Goal: Navigation & Orientation: Find specific page/section

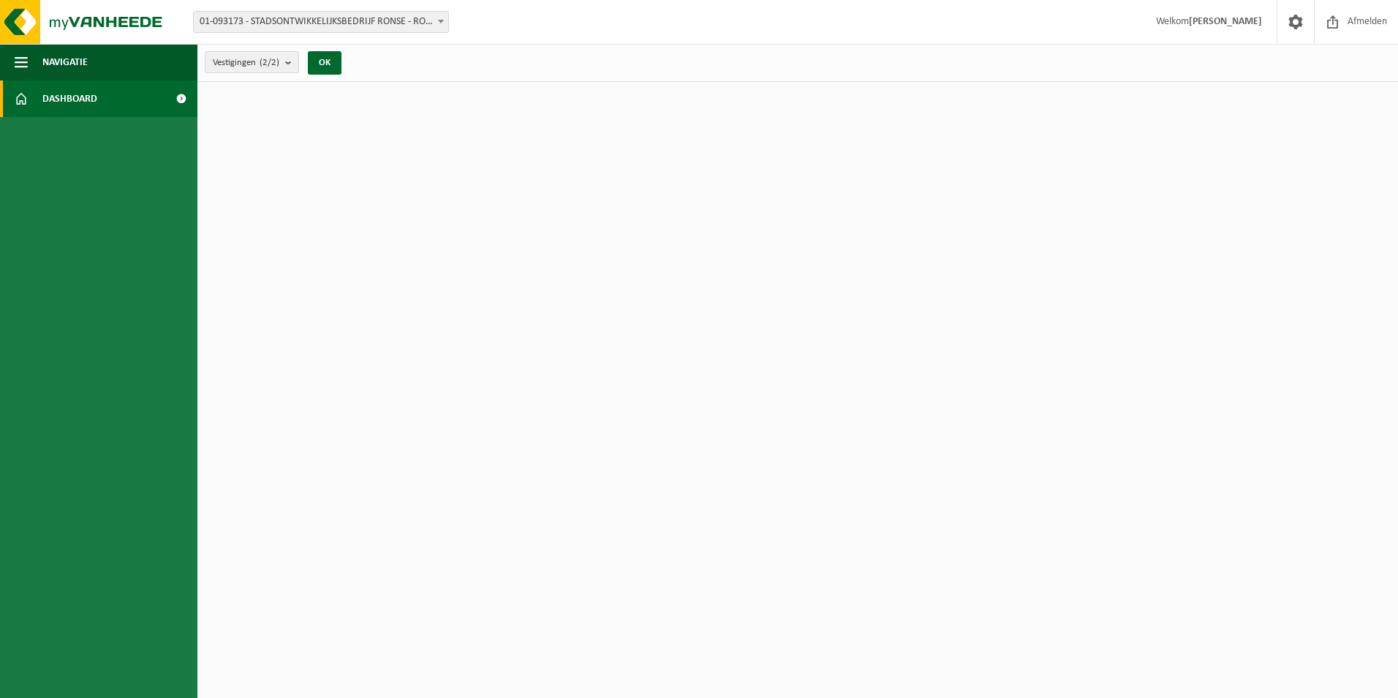
click at [170, 98] on span at bounding box center [181, 98] width 33 height 37
click at [122, 99] on link "Dashboard" at bounding box center [98, 98] width 197 height 37
click at [126, 61] on button "Navigatie" at bounding box center [98, 62] width 197 height 37
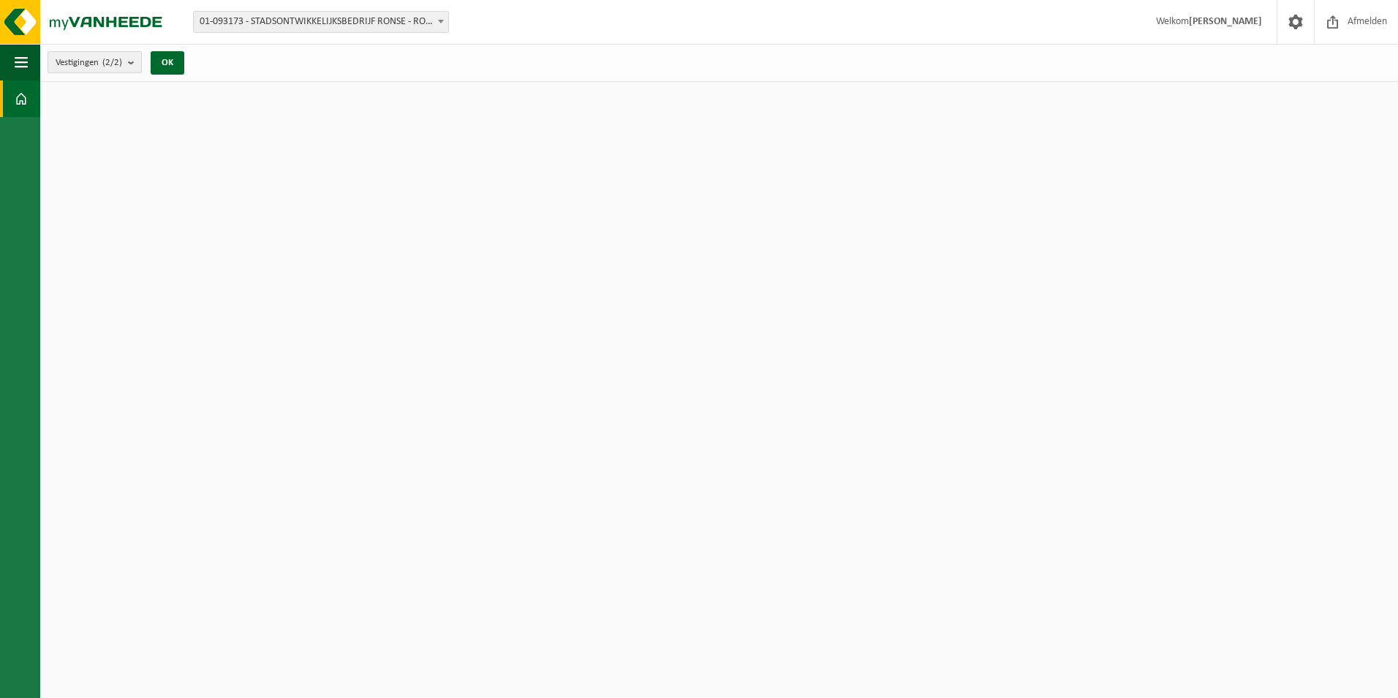
click at [135, 59] on b "submit" at bounding box center [134, 62] width 13 height 20
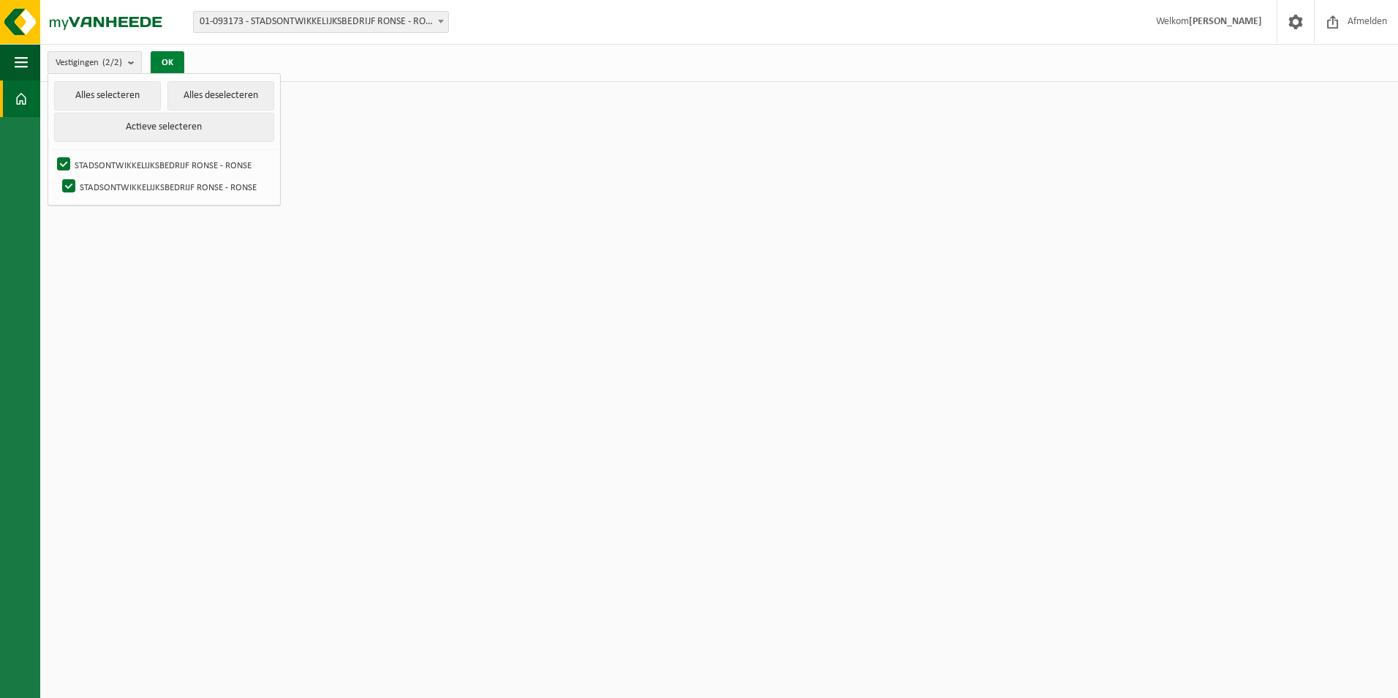
click at [171, 57] on button "OK" at bounding box center [168, 62] width 34 height 23
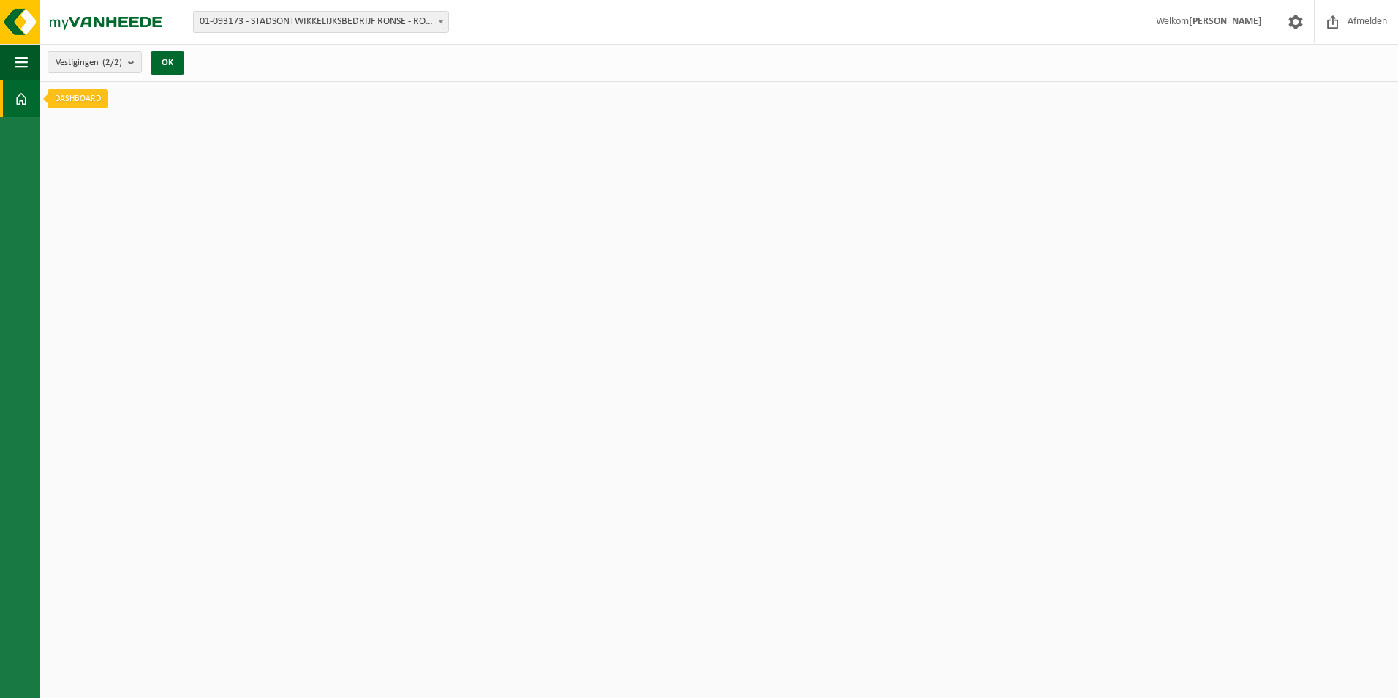
click at [20, 100] on span at bounding box center [21, 98] width 13 height 37
click at [20, 95] on span at bounding box center [21, 98] width 13 height 37
click at [21, 89] on span at bounding box center [21, 98] width 13 height 37
click at [22, 63] on span "button" at bounding box center [21, 62] width 13 height 37
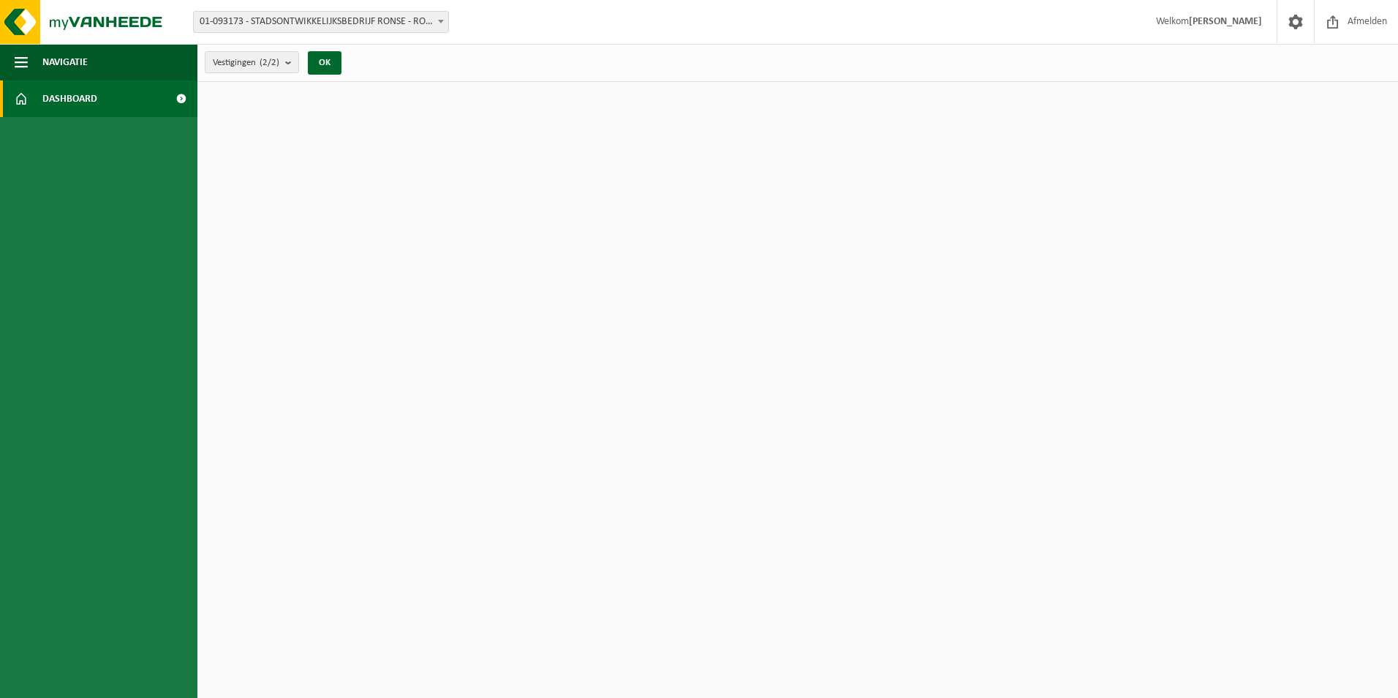
click at [178, 95] on span at bounding box center [181, 98] width 33 height 37
click at [180, 95] on span at bounding box center [181, 98] width 33 height 37
click at [290, 58] on b "submit" at bounding box center [291, 62] width 13 height 20
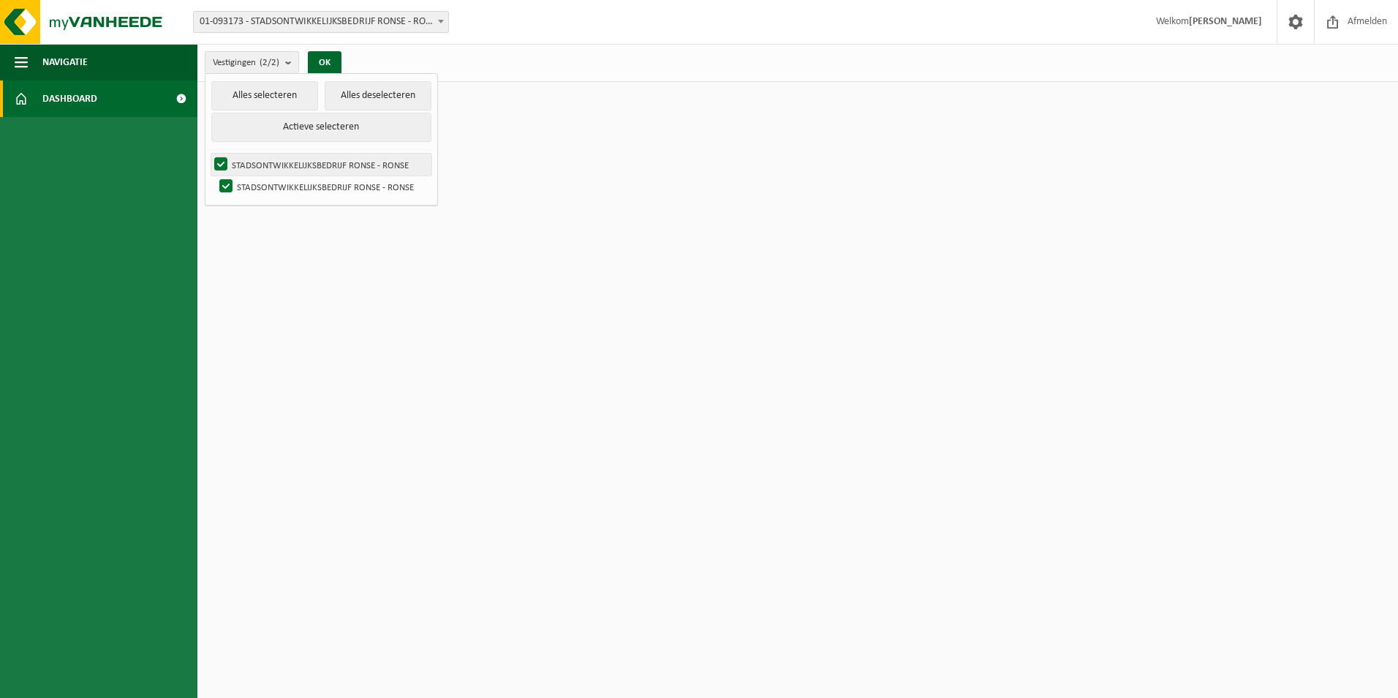
click at [285, 170] on label "STADSONTWIKKELIJKSBEDRIJF RONSE - RONSE" at bounding box center [321, 165] width 220 height 22
click at [209, 154] on input "STADSONTWIKKELIJKSBEDRIJF RONSE - RONSE" at bounding box center [208, 153] width 1 height 1
click at [331, 59] on button "OK" at bounding box center [325, 62] width 34 height 23
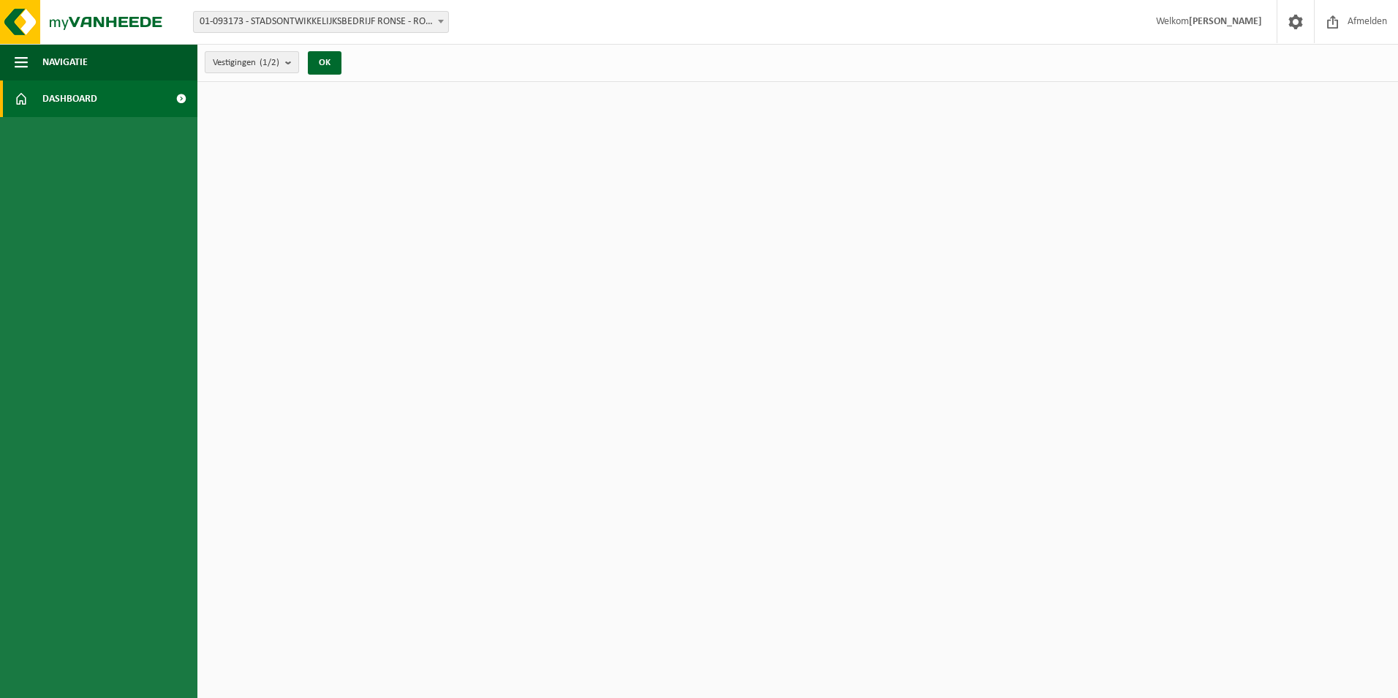
click at [291, 61] on b "submit" at bounding box center [291, 62] width 13 height 20
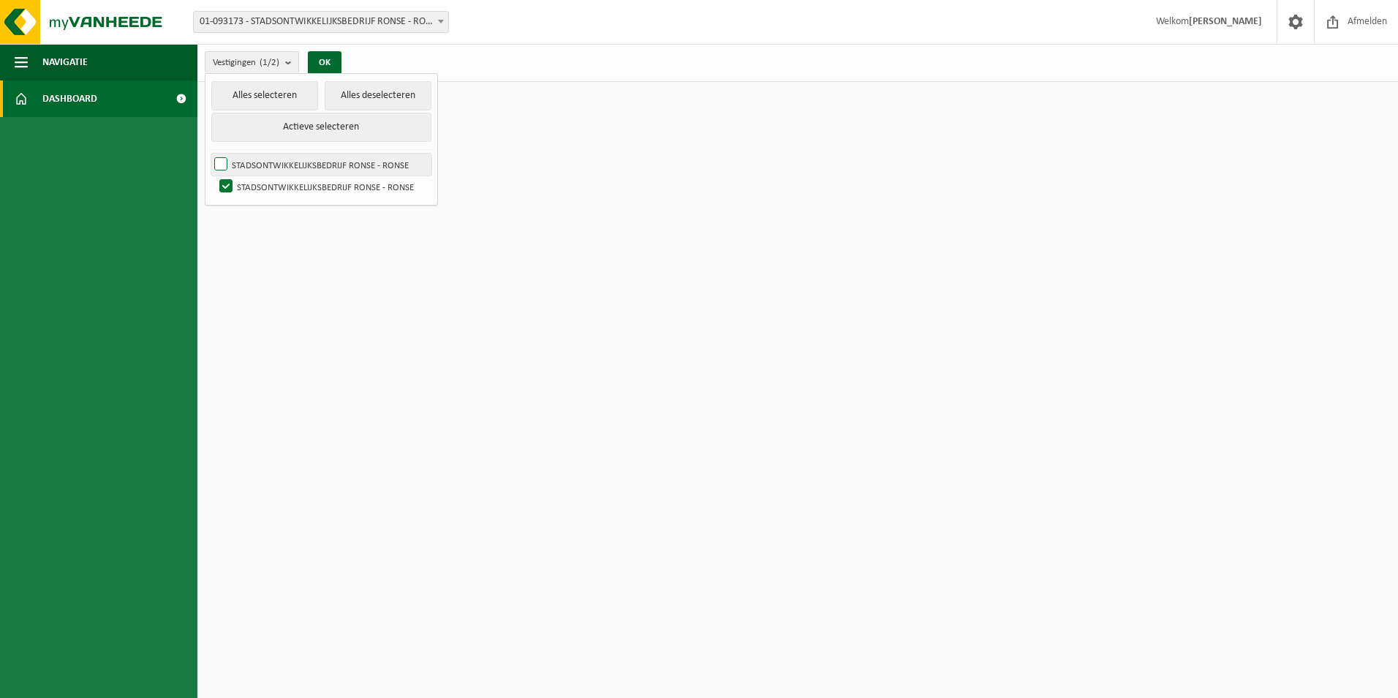
click at [216, 158] on label "STADSONTWIKKELIJKSBEDRIJF RONSE - RONSE" at bounding box center [321, 165] width 220 height 22
click at [209, 154] on input "STADSONTWIKKELIJKSBEDRIJF RONSE - RONSE" at bounding box center [208, 153] width 1 height 1
checkbox input "true"
click at [311, 125] on button "Actieve selecteren" at bounding box center [321, 127] width 220 height 29
click at [331, 127] on button "Actieve selecteren" at bounding box center [321, 127] width 220 height 29
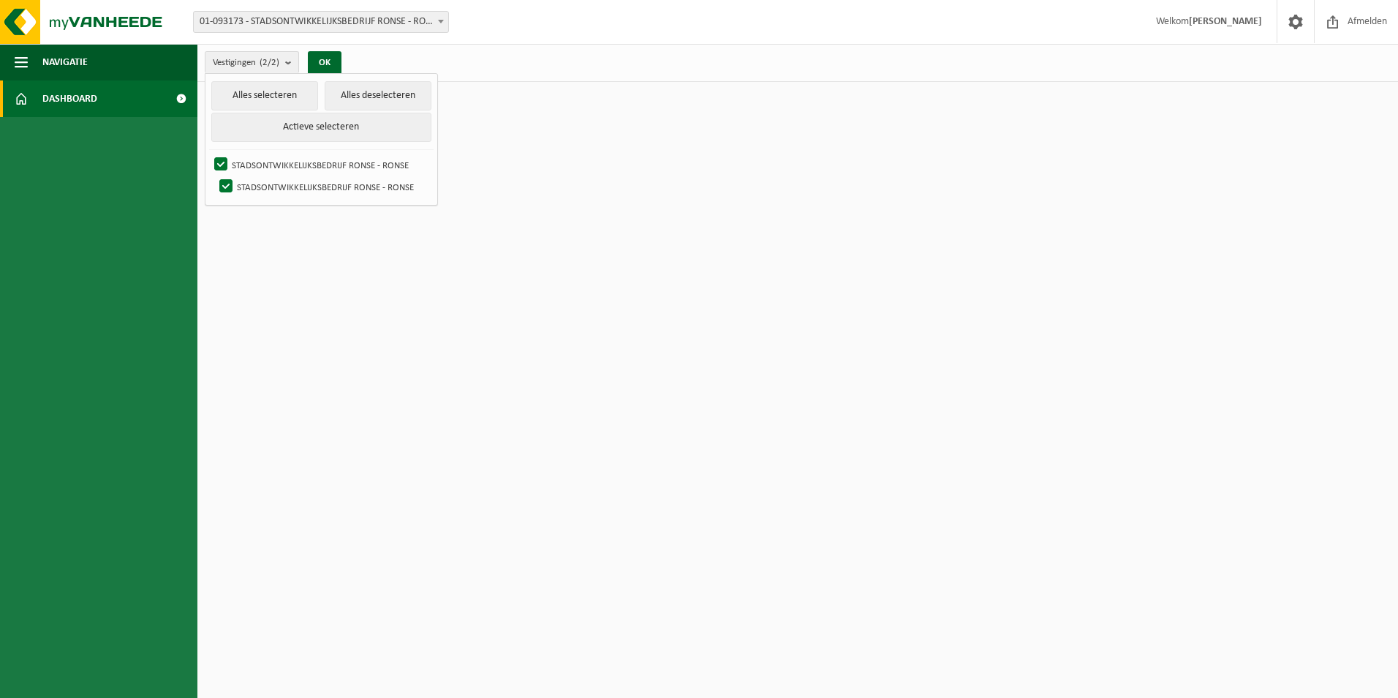
click at [72, 97] on span "Dashboard" at bounding box center [69, 98] width 55 height 37
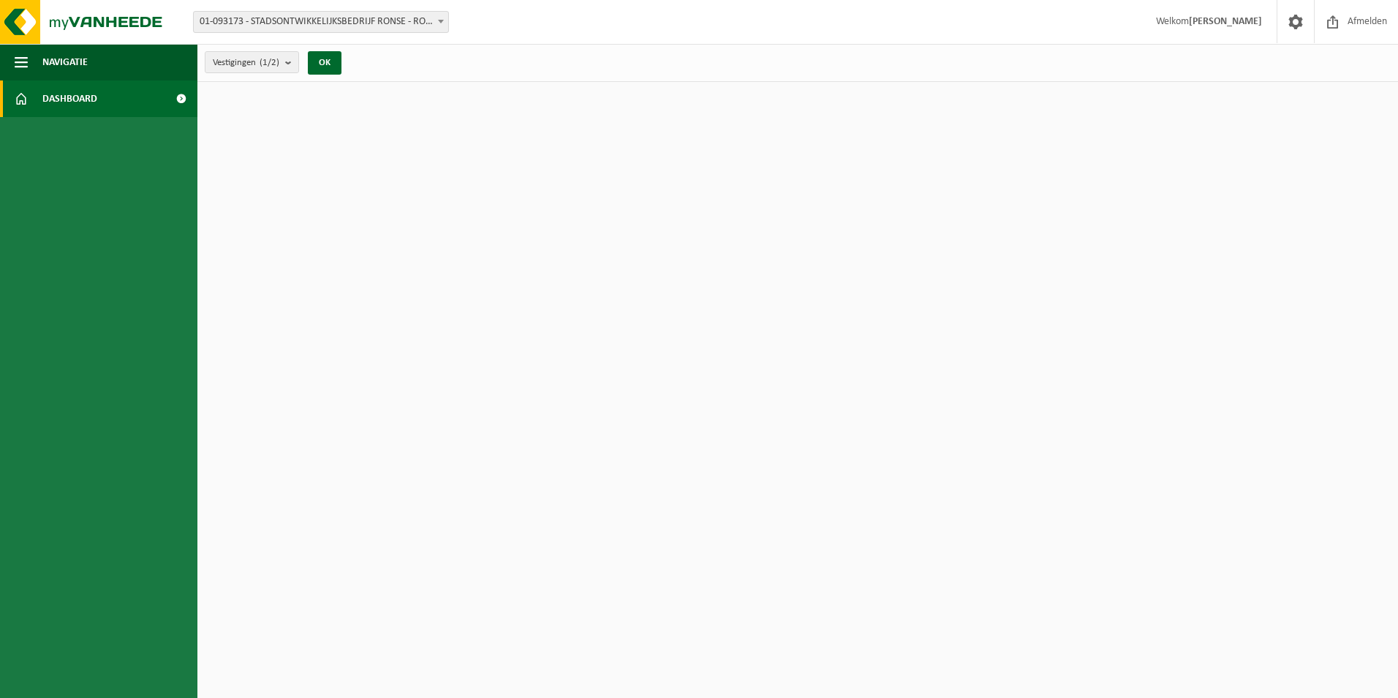
click at [182, 95] on span at bounding box center [181, 98] width 33 height 37
click at [54, 64] on span "Navigatie" at bounding box center [64, 62] width 45 height 37
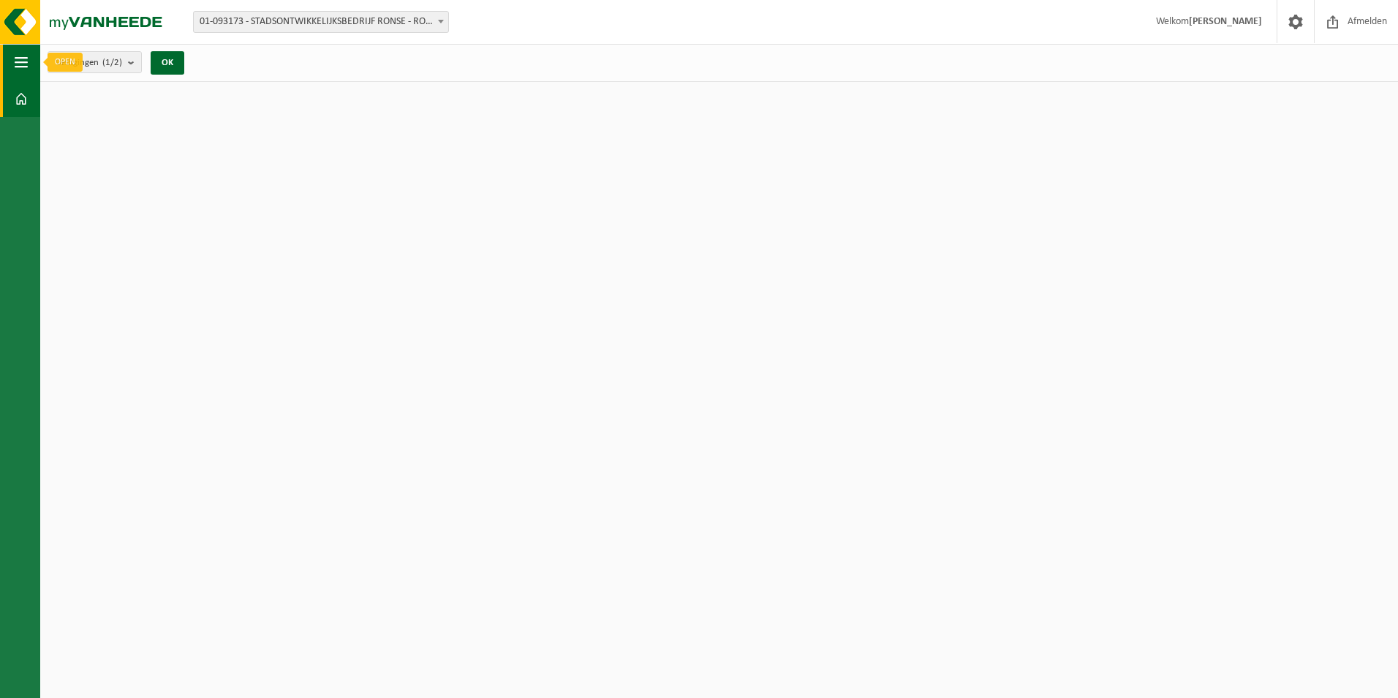
click at [18, 63] on span "button" at bounding box center [21, 62] width 13 height 37
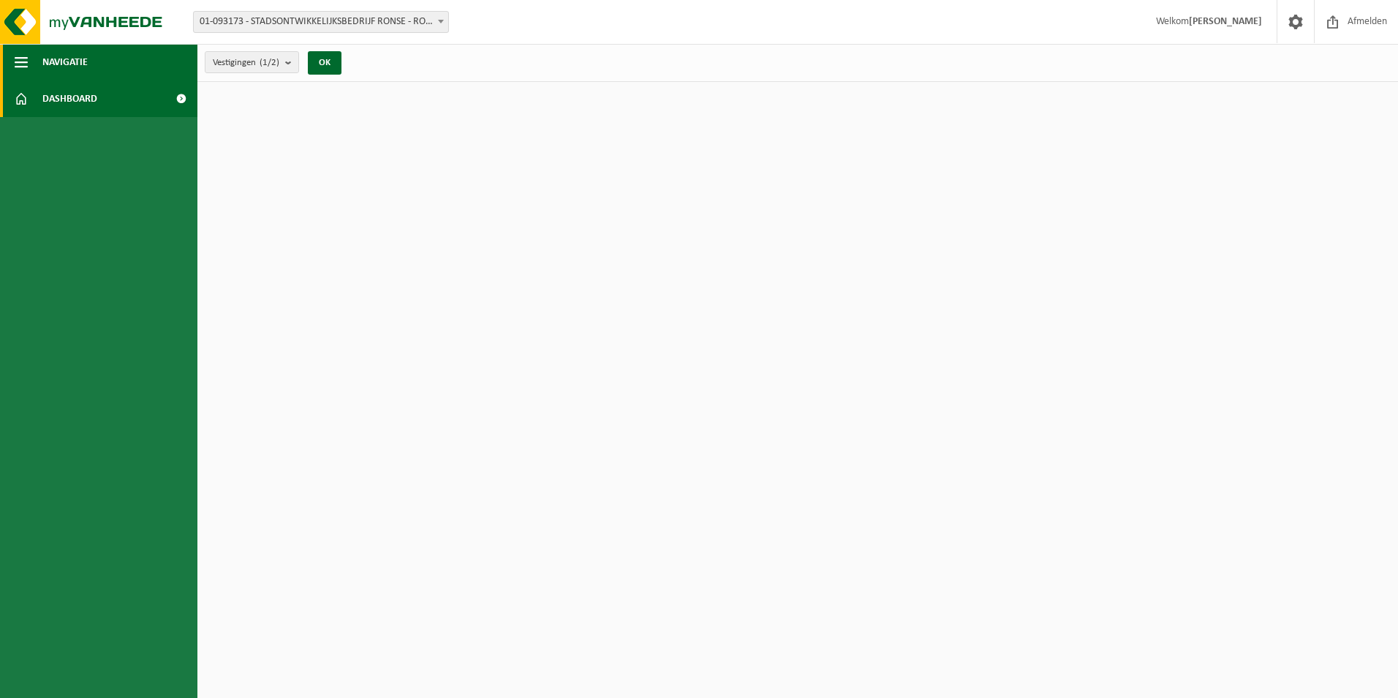
click at [73, 64] on span "Navigatie" at bounding box center [64, 62] width 45 height 37
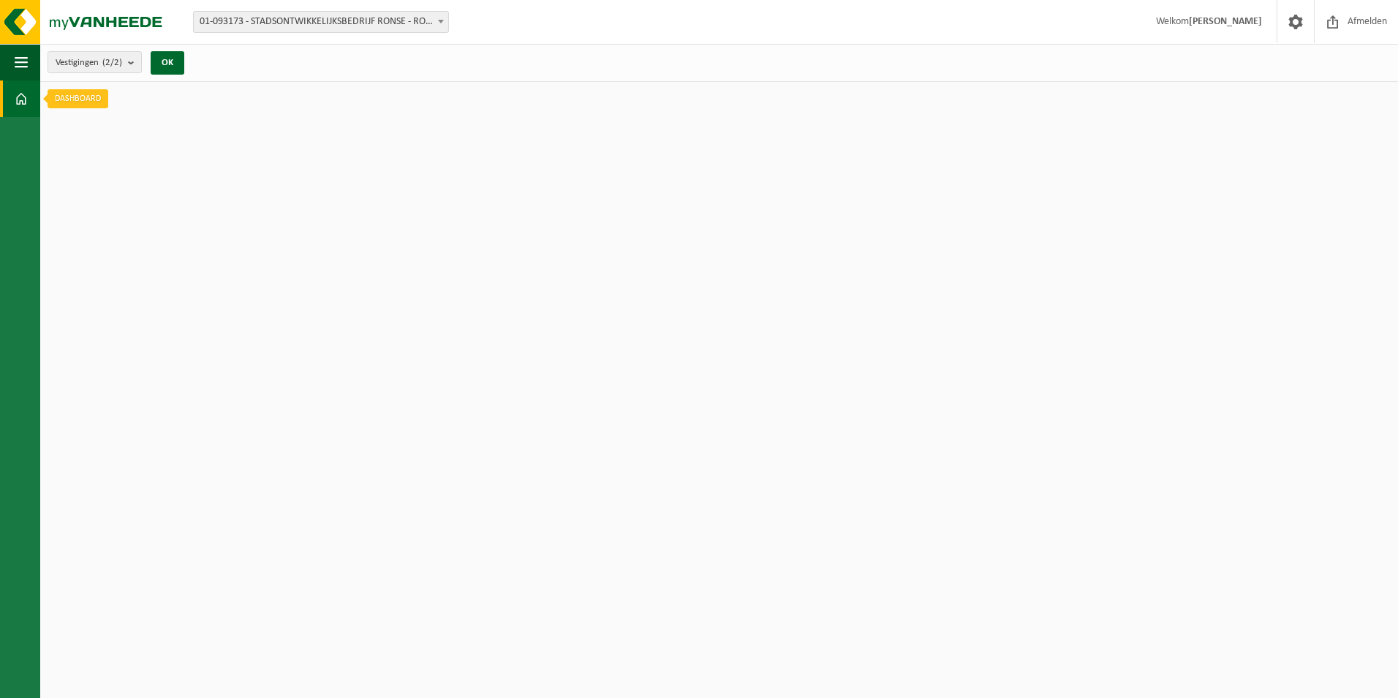
click at [26, 94] on span at bounding box center [21, 98] width 13 height 37
click at [29, 101] on link "Dashboard" at bounding box center [20, 98] width 40 height 37
click at [27, 97] on span at bounding box center [21, 98] width 13 height 37
